Goal: Communication & Community: Share content

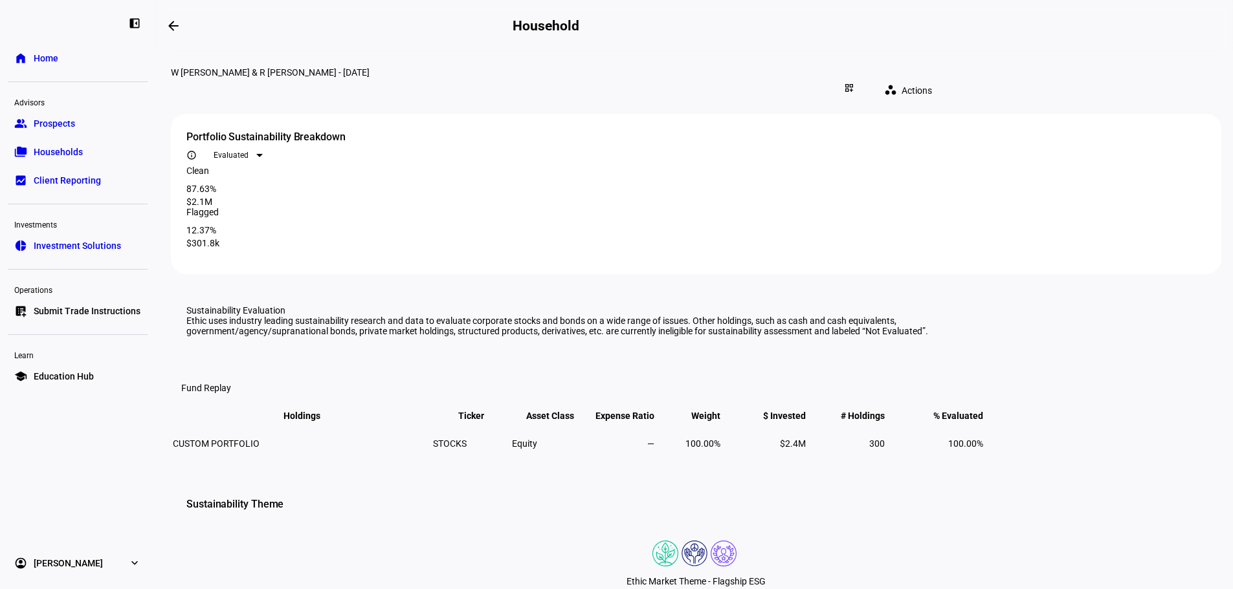
click at [897, 83] on mat-icon "workspaces" at bounding box center [890, 89] width 13 height 13
click at [936, 66] on div at bounding box center [616, 294] width 1233 height 589
click at [854, 83] on mat-icon "dashboard_customize" at bounding box center [849, 88] width 10 height 10
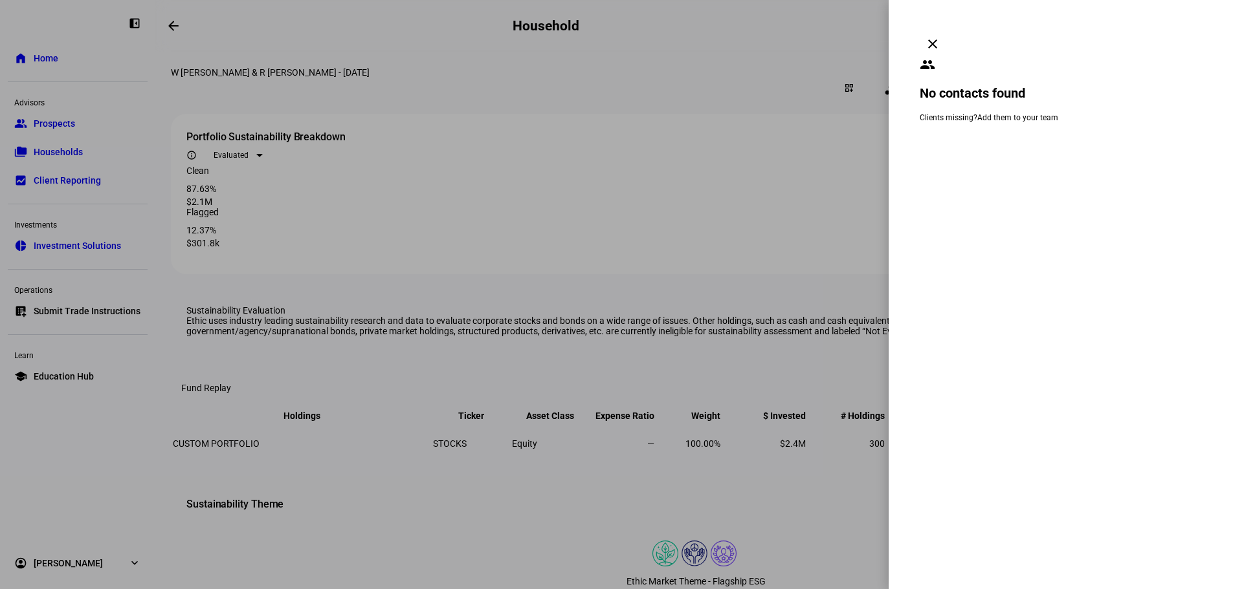
click at [940, 36] on mat-icon "clear" at bounding box center [933, 44] width 16 height 16
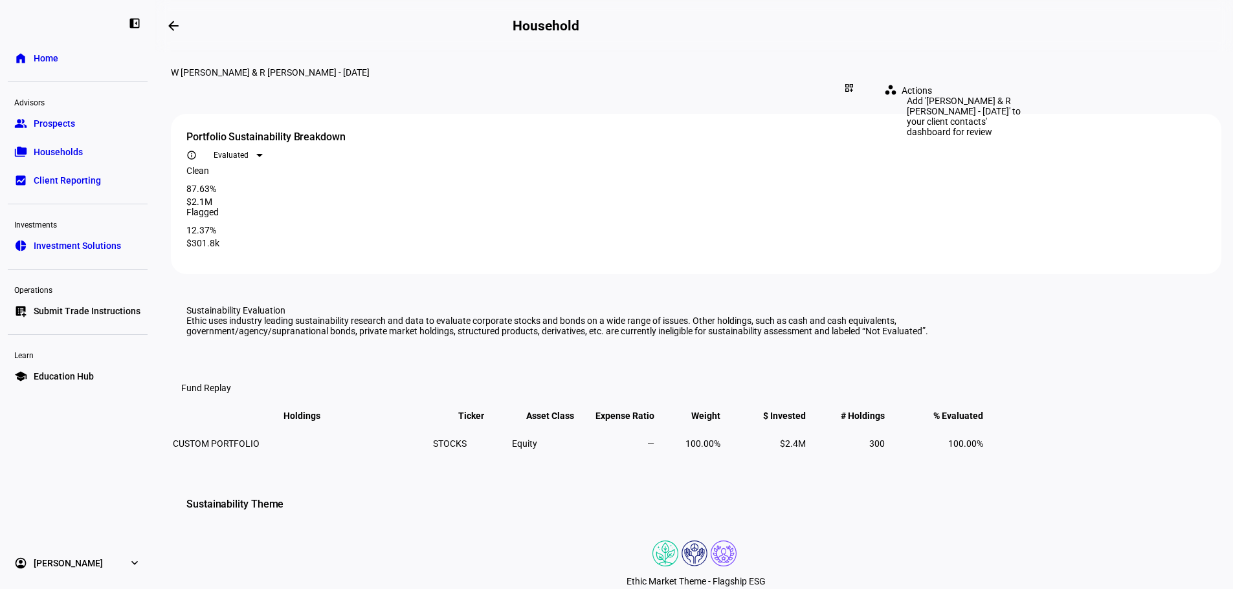
click at [863, 78] on div "dashboard_customize" at bounding box center [849, 88] width 28 height 21
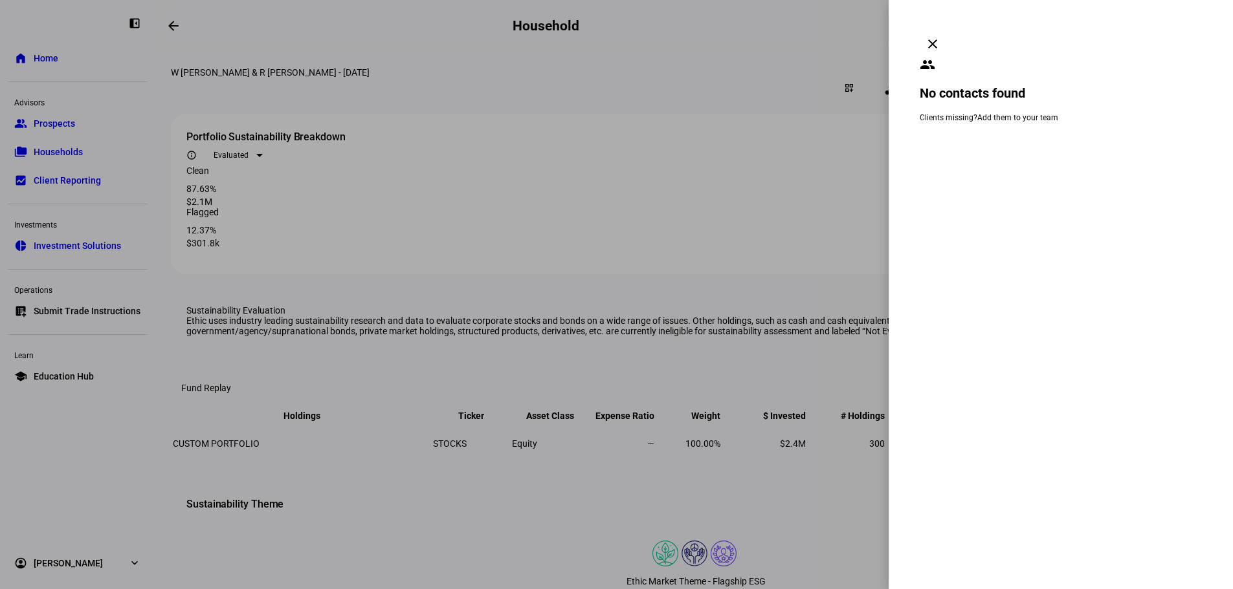
click at [940, 36] on mat-icon "clear" at bounding box center [933, 44] width 16 height 16
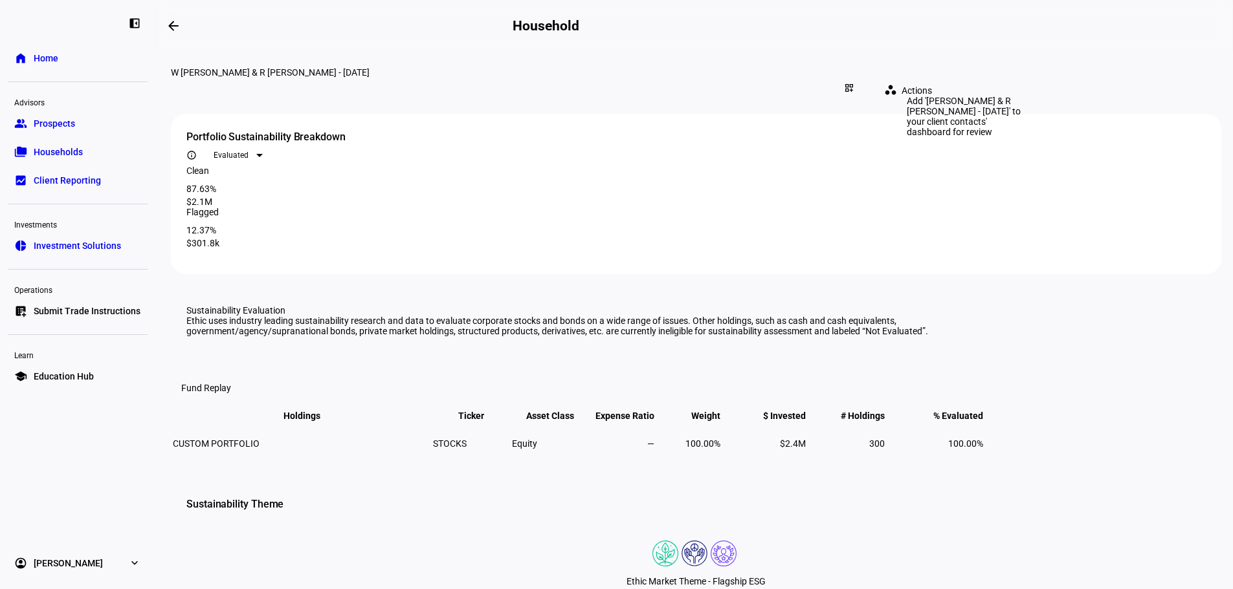
click at [863, 83] on div "dashboard_customize" at bounding box center [849, 88] width 28 height 21
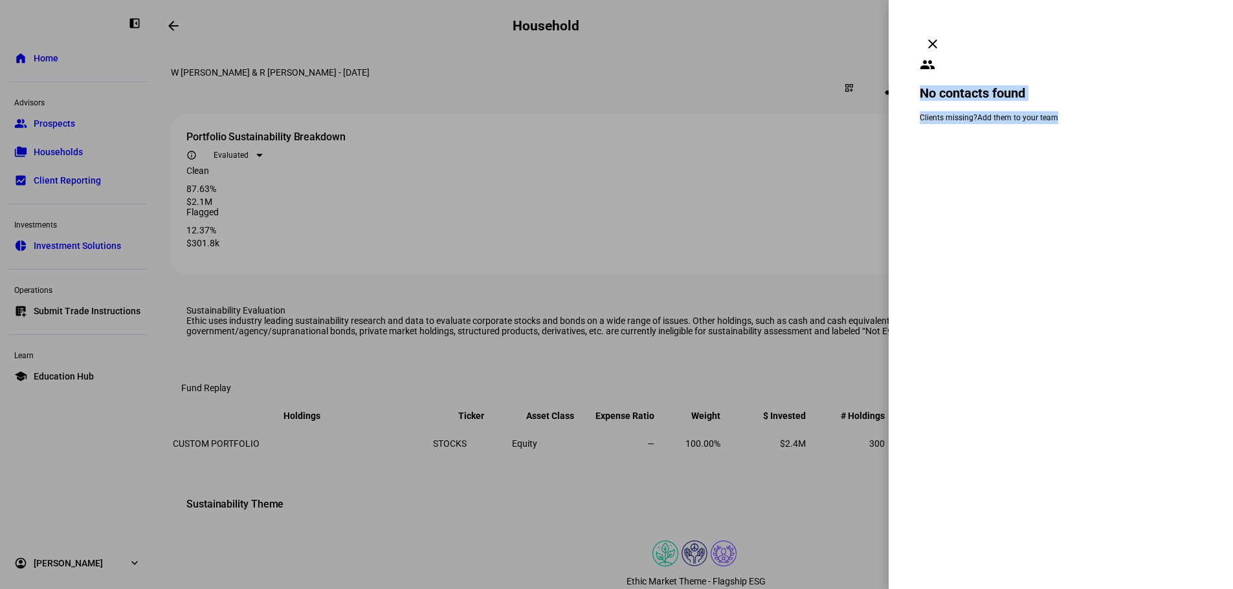
drag, startPoint x: 1068, startPoint y: 76, endPoint x: 920, endPoint y: 63, distance: 148.0
click at [920, 63] on div "people No contacts found Clients missing? Add them to your team" at bounding box center [1060, 90] width 282 height 67
copy div "No contacts found Clients missing? Add them to your team"
click at [746, 117] on div at bounding box center [616, 294] width 1233 height 589
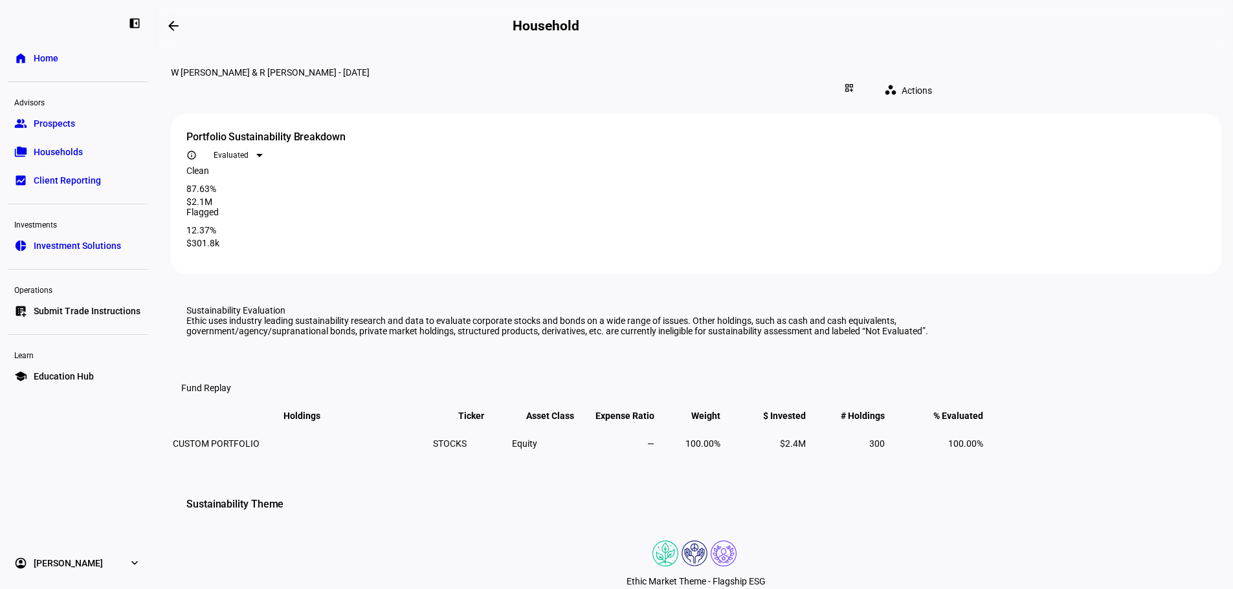
click at [65, 63] on link "home Home" at bounding box center [78, 58] width 140 height 26
